Goal: Task Accomplishment & Management: Manage account settings

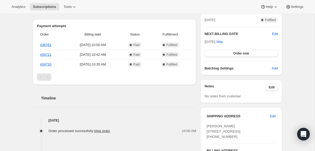
scroll to position [172, 0]
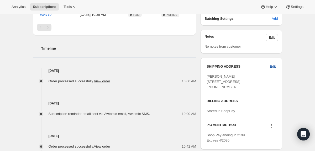
click at [271, 66] on span "Edit" at bounding box center [273, 66] width 6 height 5
select select "FL"
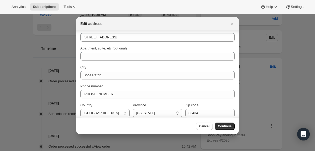
scroll to position [0, 0]
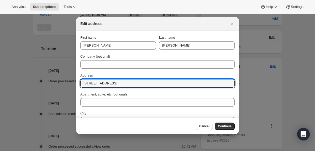
drag, startPoint x: 133, startPoint y: 84, endPoint x: 76, endPoint y: 83, distance: 56.7
click at [76, 83] on section "First name Arlene Last name Haber Company (optional) Address 2307 Bridgewood Dr…" at bounding box center [157, 99] width 163 height 136
type input "97 Quarry Drive"
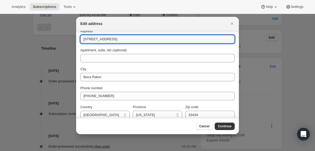
scroll to position [45, 0]
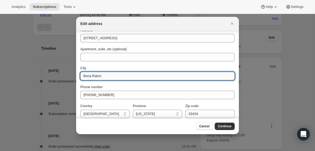
drag, startPoint x: 108, startPoint y: 76, endPoint x: 82, endPoint y: 75, distance: 25.7
click at [82, 75] on input "Boca Raton" at bounding box center [157, 76] width 154 height 8
type input "Woodland Park"
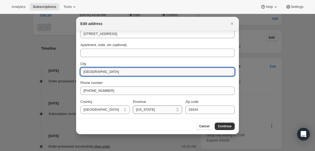
click at [151, 110] on select "Alabama Alaska American Samoa Arizona Arkansas Armed Forces Americas Armed Forc…" at bounding box center [157, 109] width 49 height 8
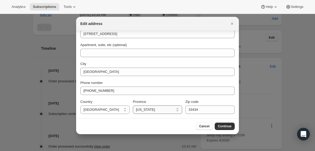
select select "NJ"
click at [133, 105] on select "Alabama Alaska American Samoa Arizona Arkansas Armed Forces Americas Armed Forc…" at bounding box center [157, 109] width 49 height 8
drag, startPoint x: 212, startPoint y: 108, endPoint x: 173, endPoint y: 106, distance: 38.9
click at [173, 106] on div "Country United States United States Province Alabama Alaska American Samoa Ariz…" at bounding box center [157, 106] width 154 height 15
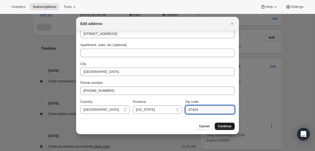
type input "07424"
click at [225, 128] on span "Continue" at bounding box center [225, 126] width 14 height 4
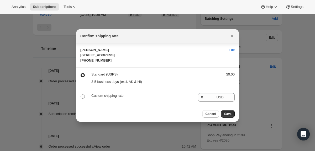
scroll to position [0, 0]
click at [230, 116] on span "Save" at bounding box center [227, 114] width 7 height 4
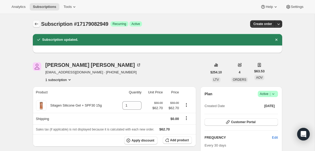
click at [37, 24] on icon "Subscriptions" at bounding box center [36, 23] width 5 height 5
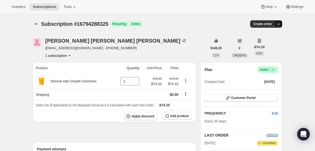
click at [278, 25] on icon "button" at bounding box center [278, 23] width 5 height 5
click at [274, 65] on div "Plan Success Active | Created Date [DATE] Customer Portal FREQUENCY Edit Every …" at bounding box center [241, 130] width 82 height 136
click at [274, 71] on icon at bounding box center [273, 69] width 5 height 5
click at [263, 88] on span "Cancel subscription" at bounding box center [266, 89] width 30 height 4
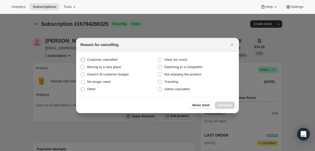
click at [101, 61] on span "Customer cancelled" at bounding box center [102, 59] width 30 height 4
click at [81, 58] on input "Customer cancelled" at bounding box center [81, 57] width 0 height 0
radio input "true"
click at [230, 104] on span "Continue" at bounding box center [225, 105] width 14 height 4
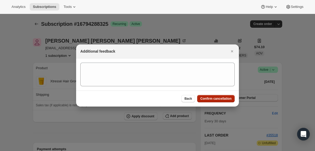
click at [203, 98] on span "Confirm cancellation" at bounding box center [215, 98] width 31 height 4
